Goal: Information Seeking & Learning: Learn about a topic

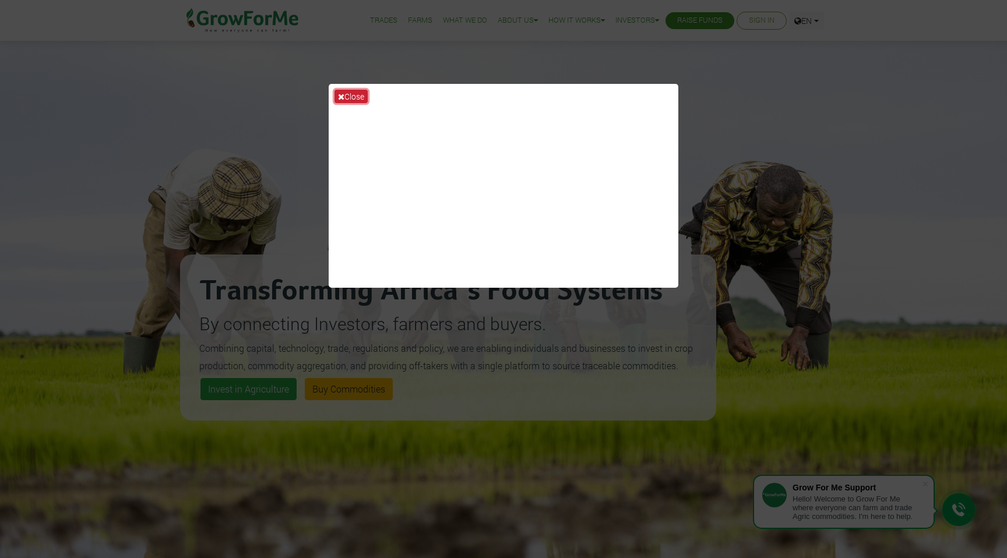
click at [341, 96] on icon at bounding box center [341, 97] width 6 height 8
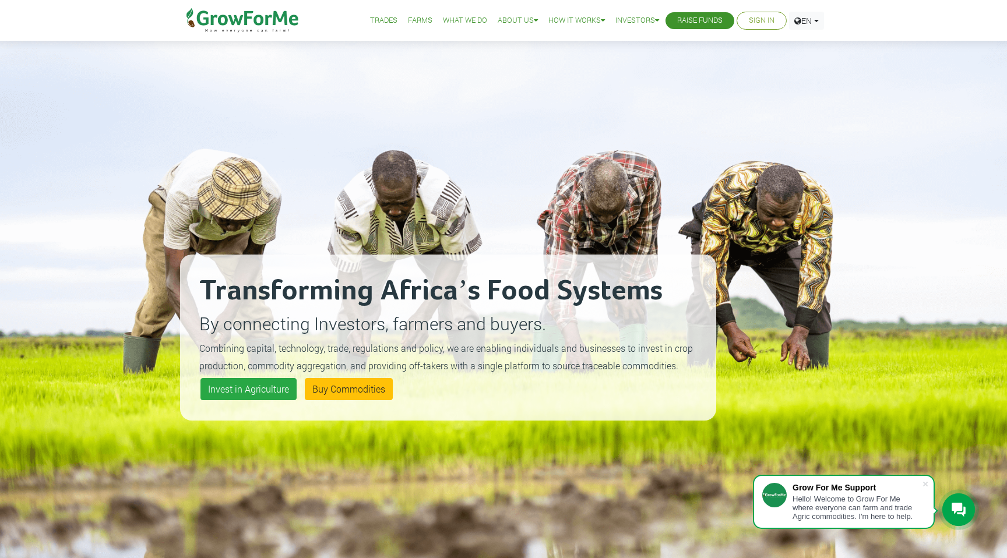
click at [48, 55] on div "Transforming Africa’s Food Systems By connecting Investors, farmers and buyers.…" at bounding box center [503, 322] width 1007 height 645
click at [376, 15] on link "Trades" at bounding box center [383, 21] width 27 height 12
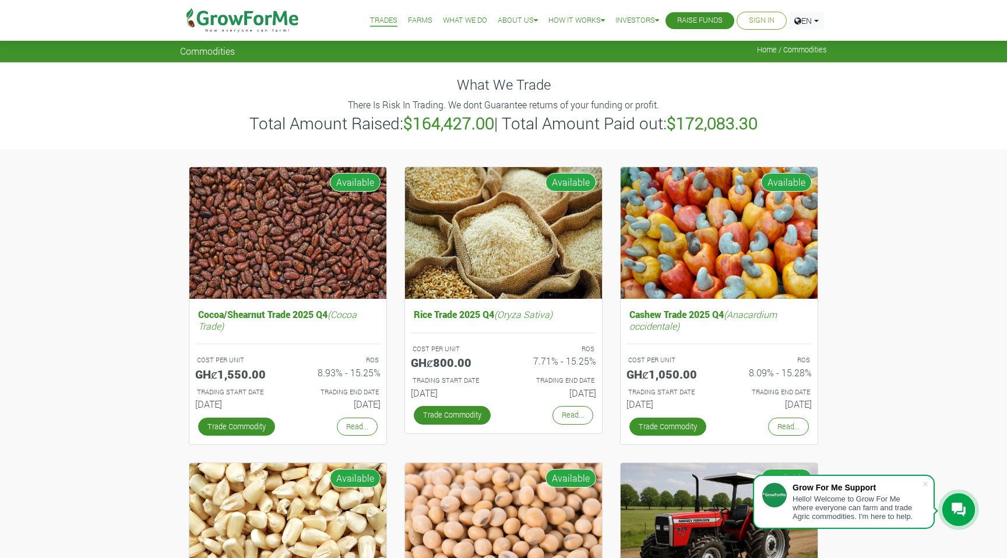
click at [950, 519] on div at bounding box center [958, 509] width 33 height 33
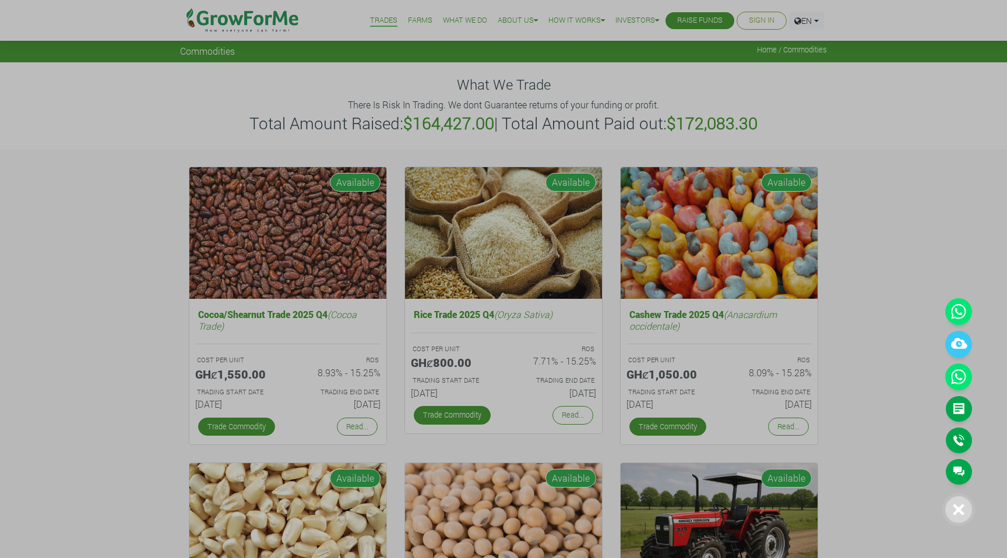
click at [912, 470] on div at bounding box center [503, 279] width 1007 height 558
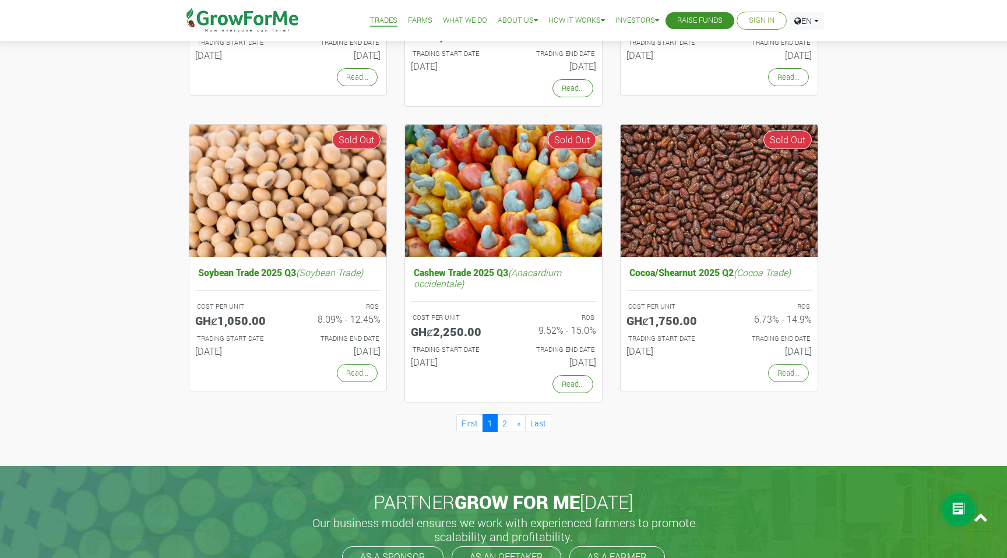
scroll to position [916, 0]
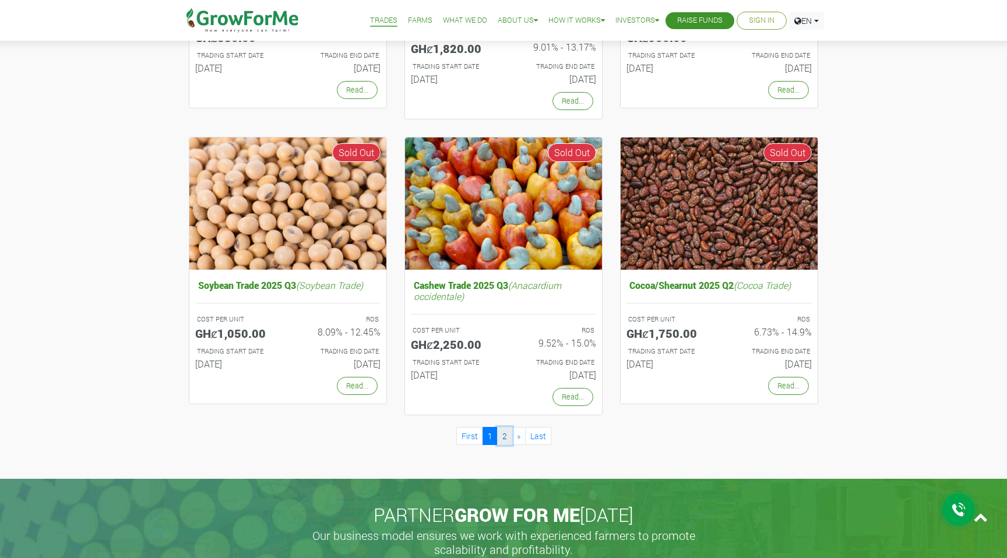
click at [506, 440] on link "2" at bounding box center [504, 436] width 15 height 18
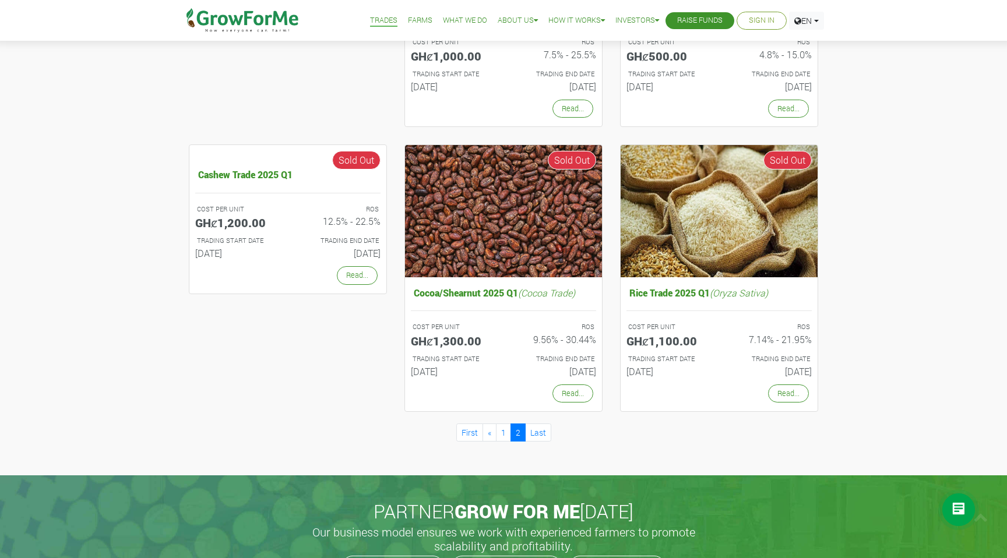
scroll to position [823, 0]
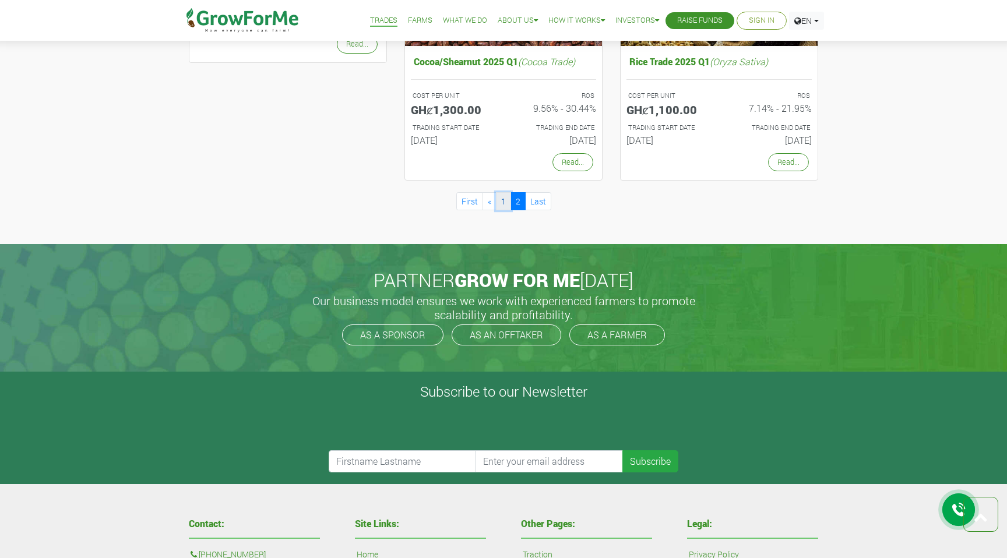
click at [500, 206] on link "1" at bounding box center [503, 201] width 15 height 18
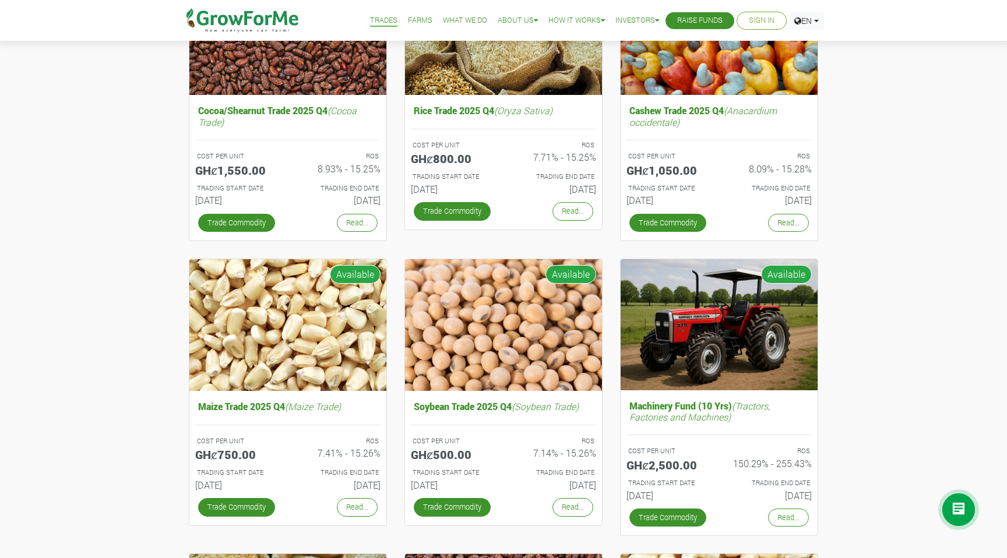
scroll to position [188, 0]
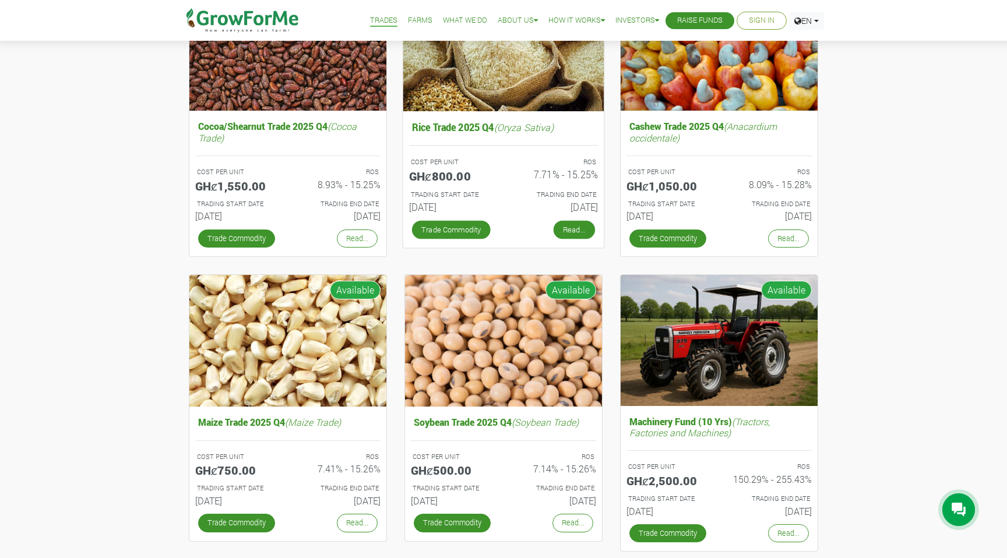
click at [580, 224] on link "Read..." at bounding box center [573, 229] width 41 height 19
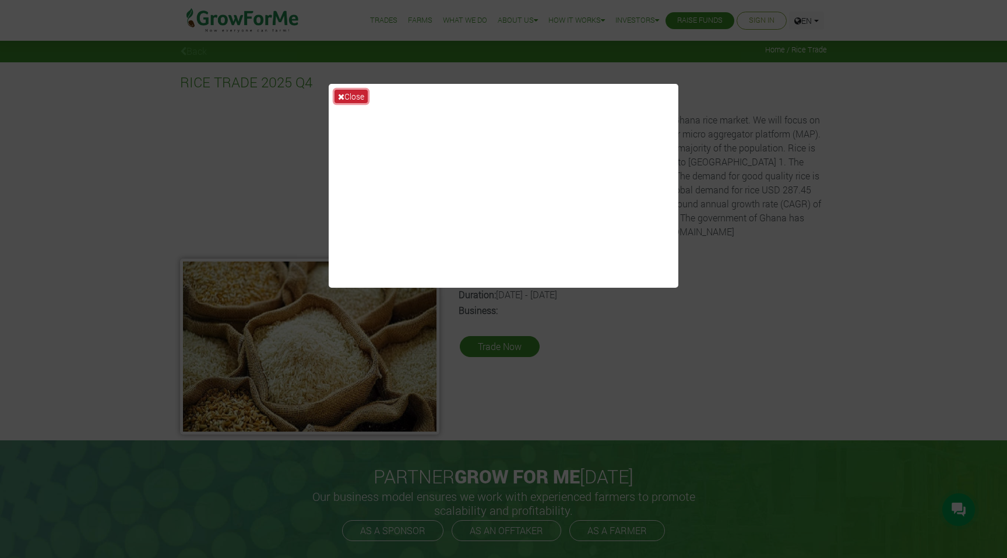
click at [358, 95] on button "Close" at bounding box center [350, 96] width 33 height 13
